Goal: Use online tool/utility

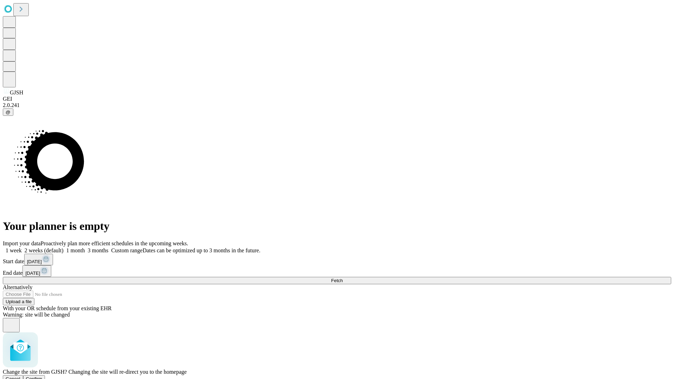
click at [42, 376] on span "Confirm" at bounding box center [34, 378] width 16 height 5
click at [22, 247] on label "1 week" at bounding box center [12, 250] width 19 height 6
click at [342, 278] on span "Fetch" at bounding box center [337, 280] width 12 height 5
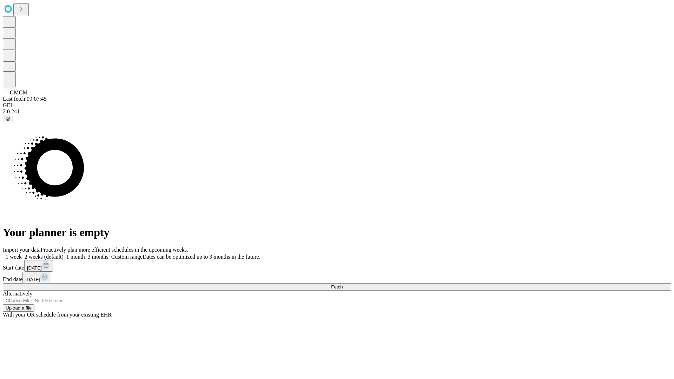
click at [22, 254] on label "1 week" at bounding box center [12, 257] width 19 height 6
click at [342, 284] on span "Fetch" at bounding box center [337, 286] width 12 height 5
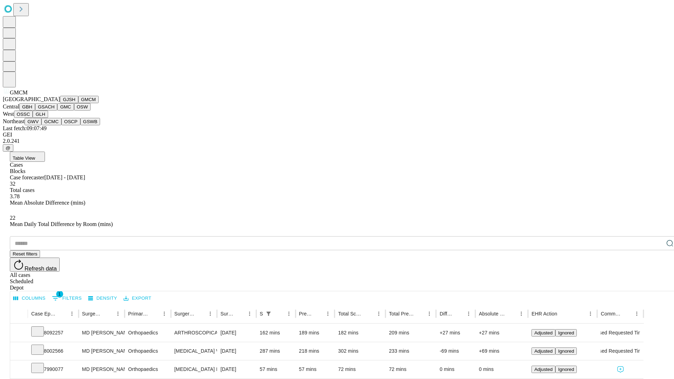
click at [35, 111] on button "GBH" at bounding box center [27, 106] width 16 height 7
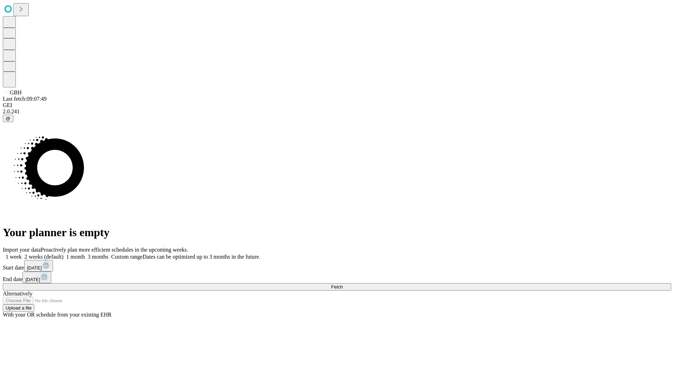
click at [22, 254] on label "1 week" at bounding box center [12, 257] width 19 height 6
click at [342, 284] on span "Fetch" at bounding box center [337, 286] width 12 height 5
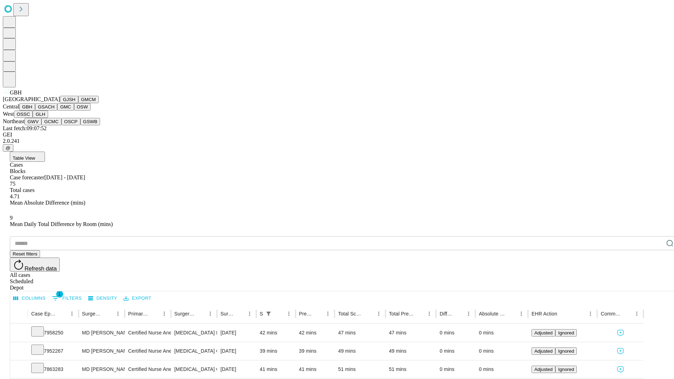
click at [54, 111] on button "GSACH" at bounding box center [46, 106] width 22 height 7
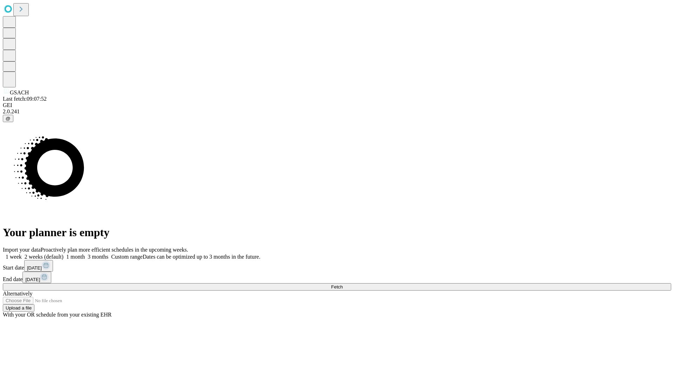
click at [22, 254] on label "1 week" at bounding box center [12, 257] width 19 height 6
click at [342, 284] on span "Fetch" at bounding box center [337, 286] width 12 height 5
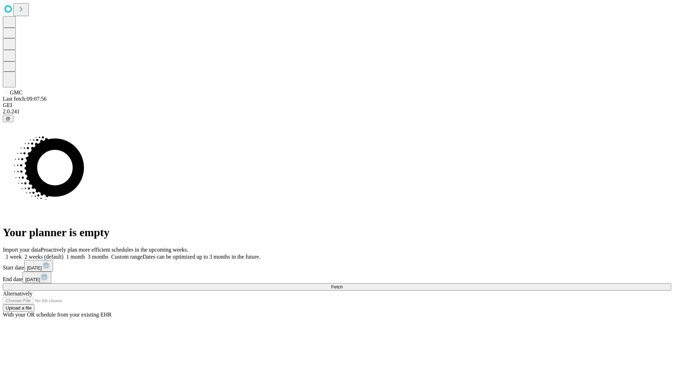
click at [342, 284] on span "Fetch" at bounding box center [337, 286] width 12 height 5
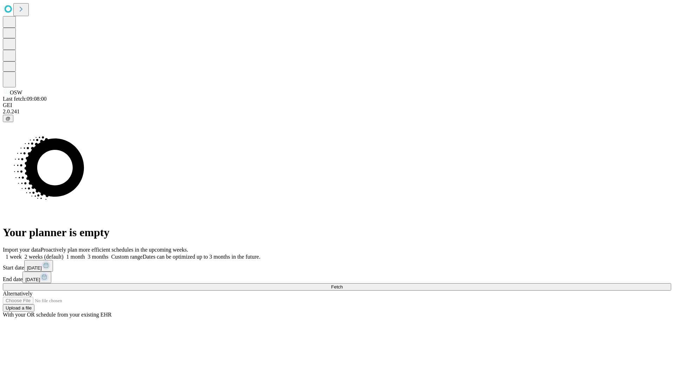
click at [342, 284] on span "Fetch" at bounding box center [337, 286] width 12 height 5
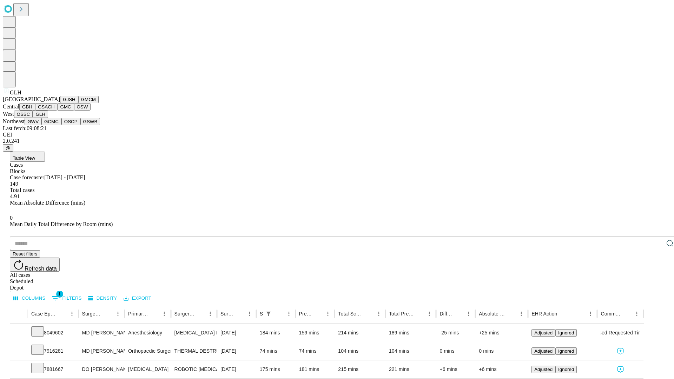
click at [41, 125] on button "GWV" at bounding box center [33, 121] width 17 height 7
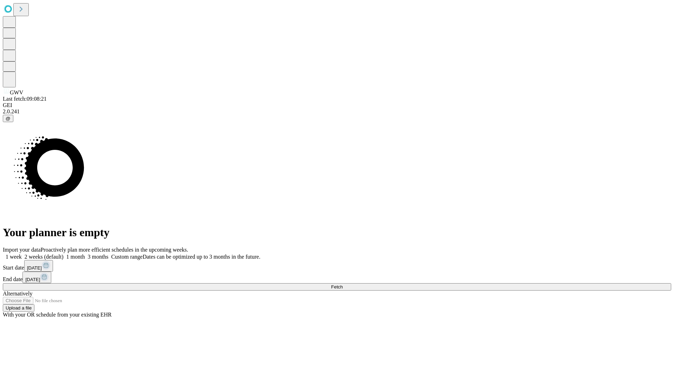
click at [22, 254] on label "1 week" at bounding box center [12, 257] width 19 height 6
click at [342, 284] on span "Fetch" at bounding box center [337, 286] width 12 height 5
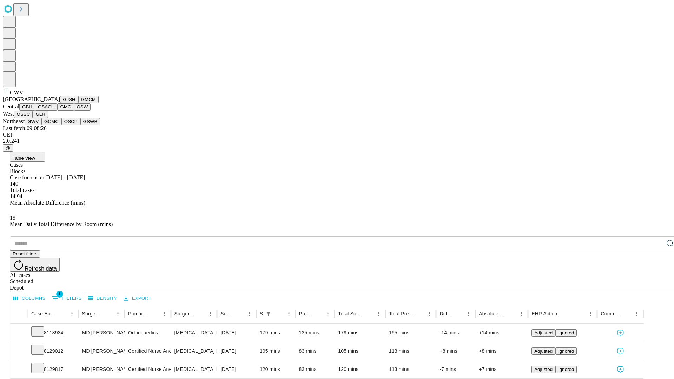
click at [54, 125] on button "GCMC" at bounding box center [51, 121] width 20 height 7
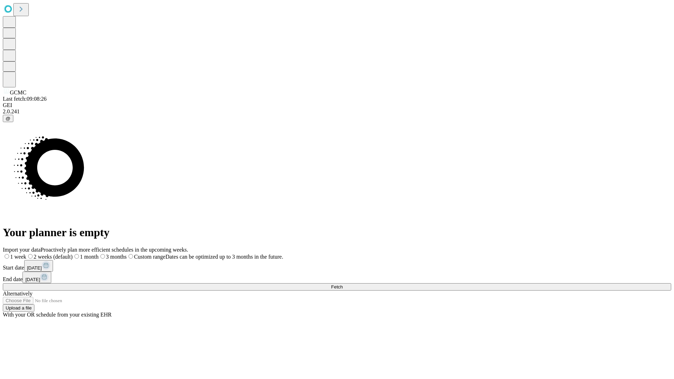
click at [342, 284] on span "Fetch" at bounding box center [337, 286] width 12 height 5
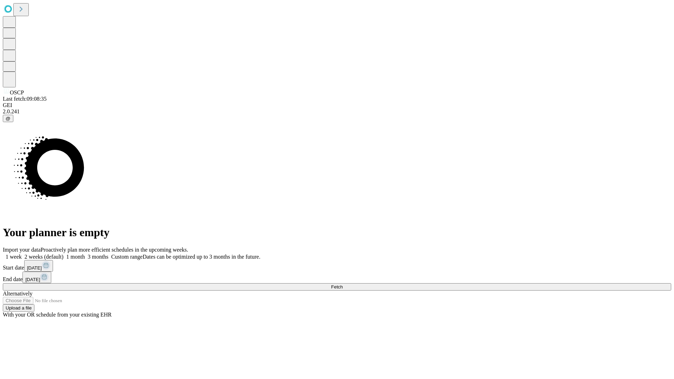
click at [22, 254] on label "1 week" at bounding box center [12, 257] width 19 height 6
click at [342, 284] on span "Fetch" at bounding box center [337, 286] width 12 height 5
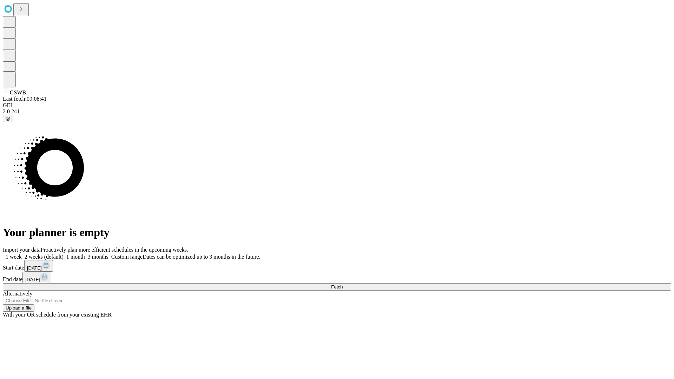
click at [22, 254] on label "1 week" at bounding box center [12, 257] width 19 height 6
click at [342, 284] on span "Fetch" at bounding box center [337, 286] width 12 height 5
